Goal: Transaction & Acquisition: Purchase product/service

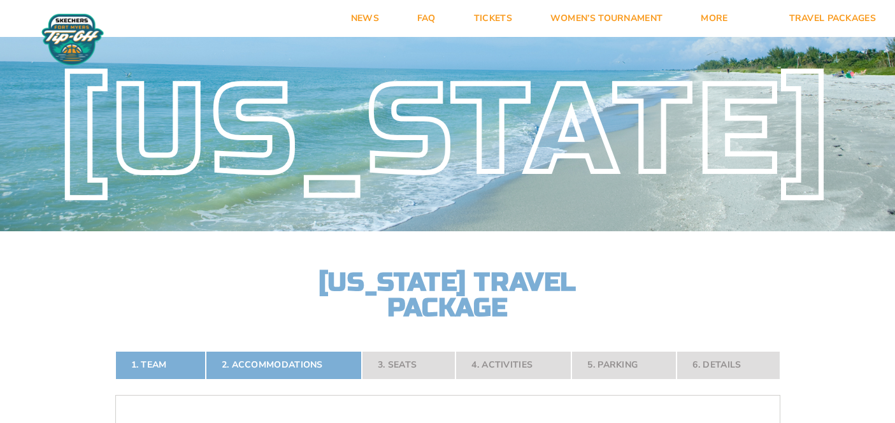
click at [69, 56] on img at bounding box center [72, 40] width 69 height 54
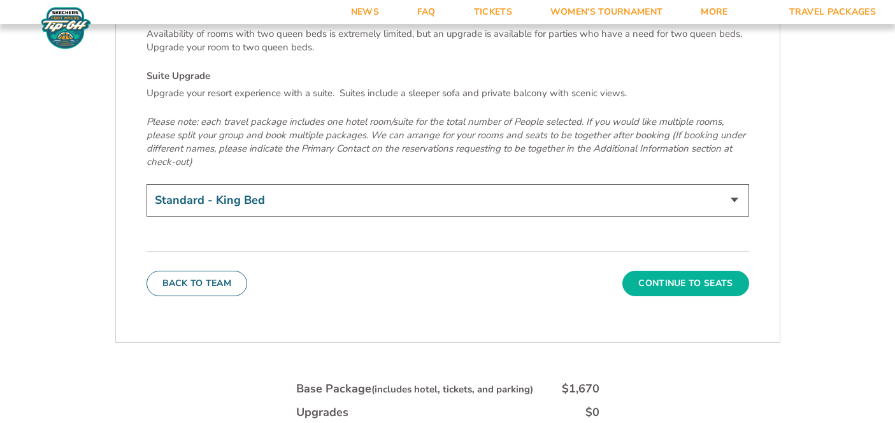
click at [643, 271] on button "Continue To Seats" at bounding box center [686, 283] width 126 height 25
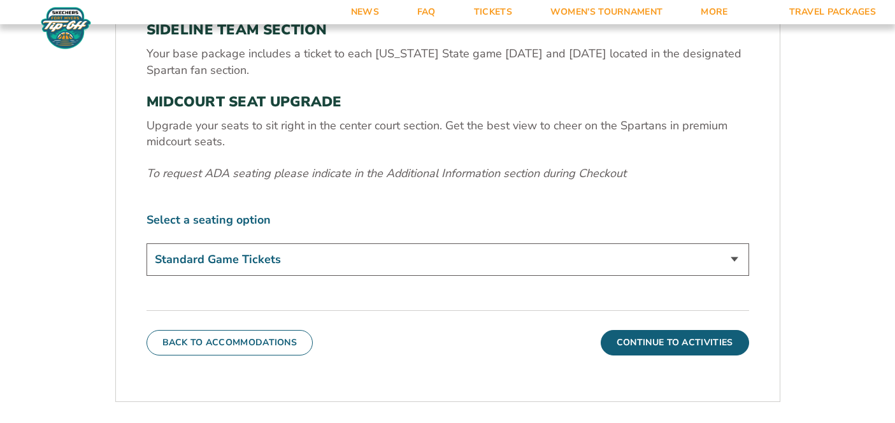
scroll to position [475, 0]
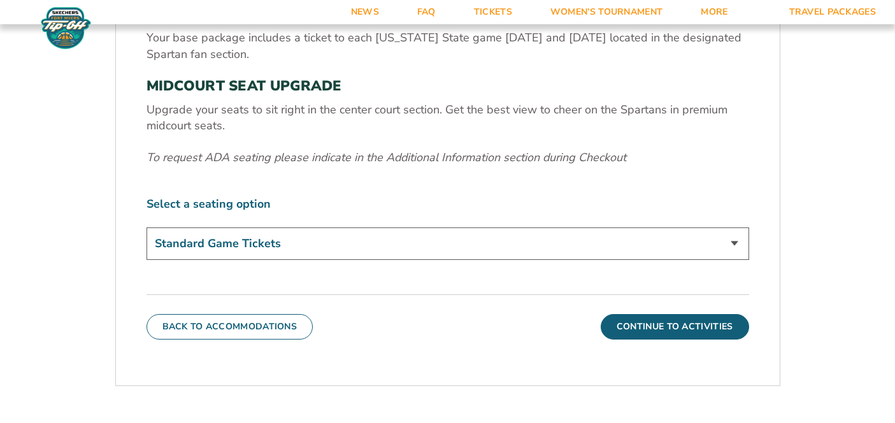
click at [645, 240] on select "Standard Game Tickets Midcourt Seat Upgrade (+$140 per person)" at bounding box center [448, 243] width 603 height 32
